Goal: Task Accomplishment & Management: Use online tool/utility

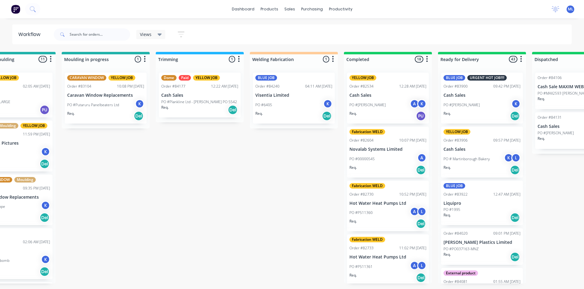
scroll to position [349, 0]
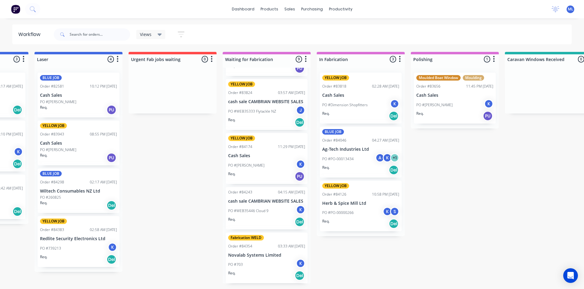
scroll to position [0, 460]
